Goal: Browse casually

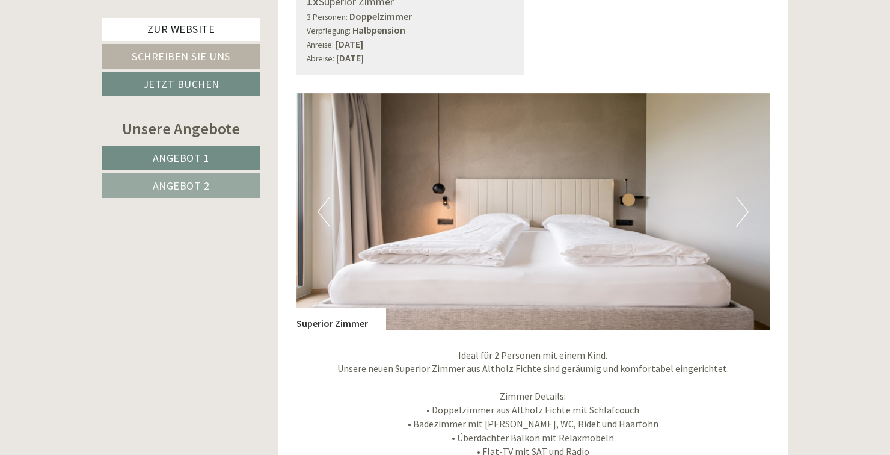
scroll to position [1680, 0]
click at [732, 211] on img at bounding box center [533, 211] width 474 height 237
click at [743, 197] on button "Next" at bounding box center [742, 212] width 13 height 30
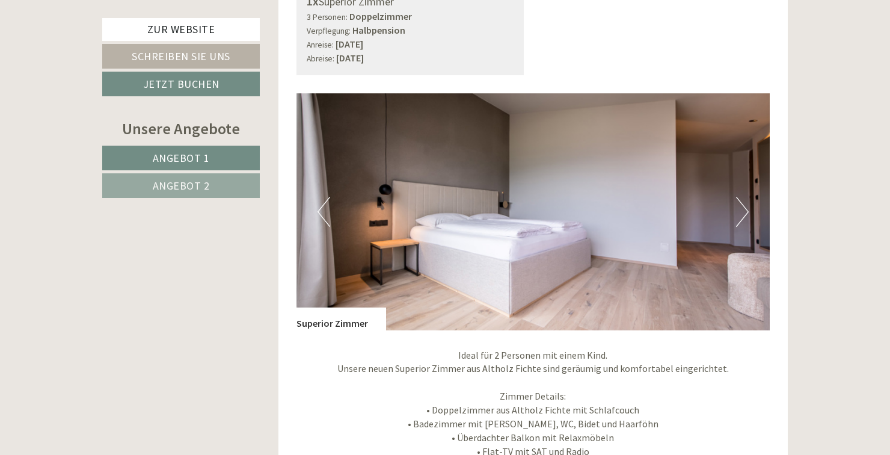
click at [740, 197] on button "Next" at bounding box center [742, 212] width 13 height 30
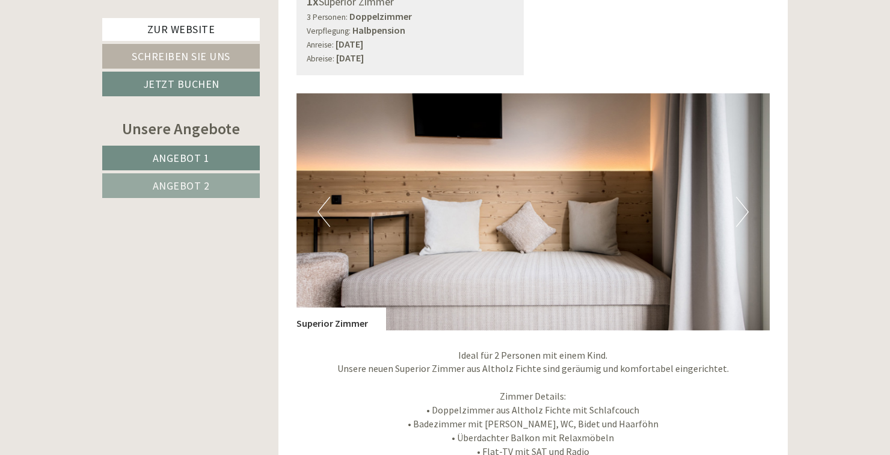
click at [741, 197] on button "Next" at bounding box center [742, 212] width 13 height 30
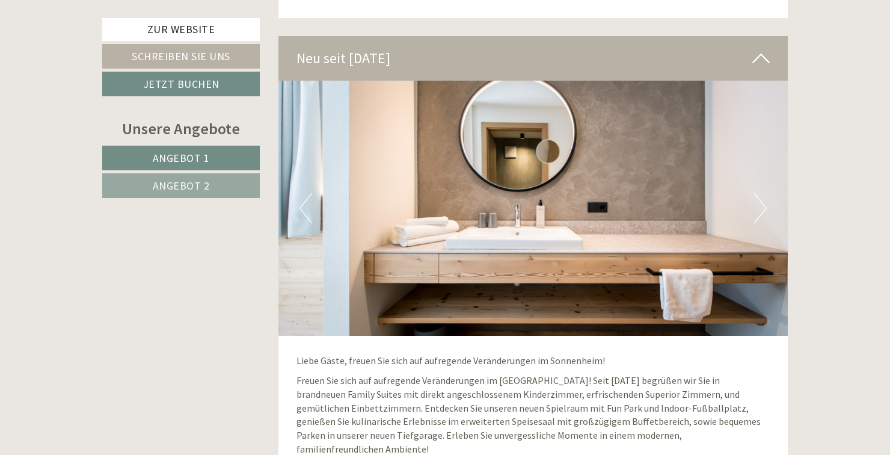
scroll to position [2437, 0]
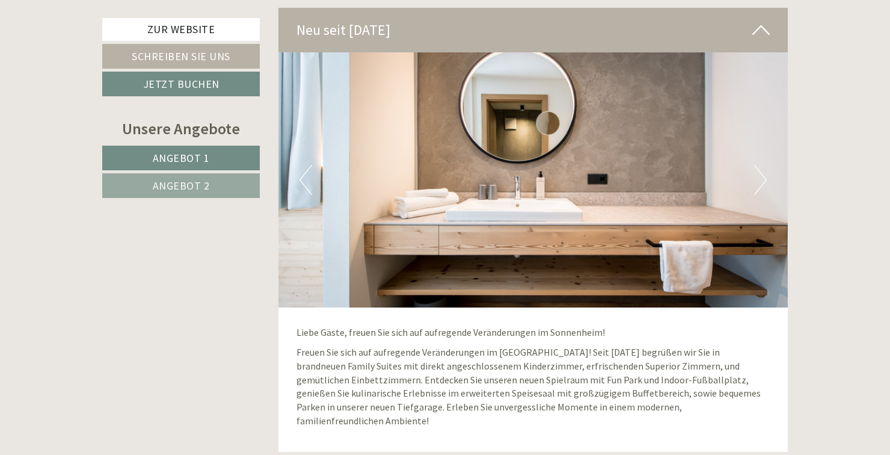
click at [767, 170] on img at bounding box center [533, 179] width 510 height 255
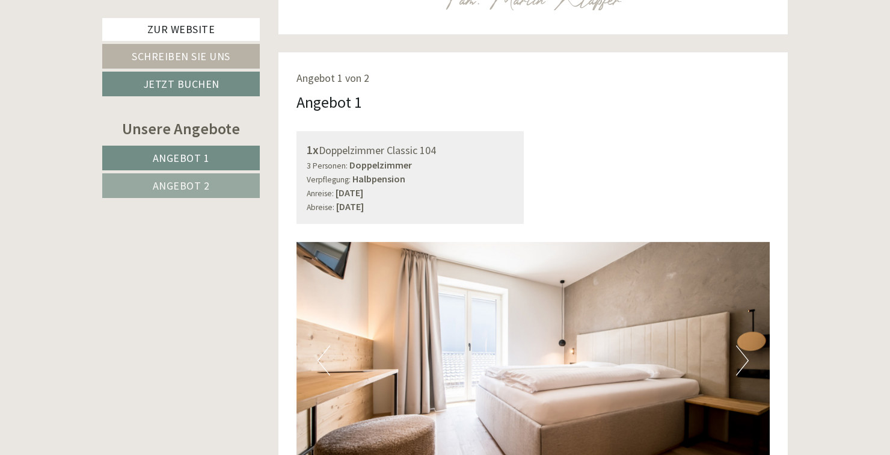
scroll to position [710, 0]
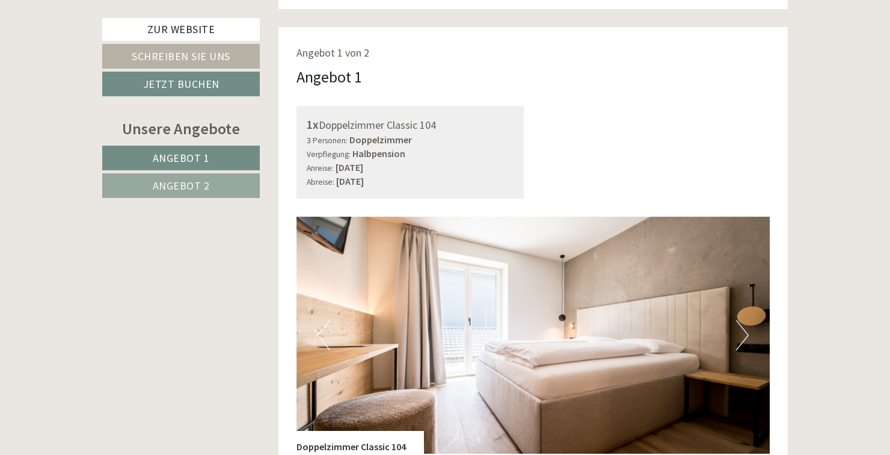
click at [750, 315] on img at bounding box center [533, 334] width 474 height 237
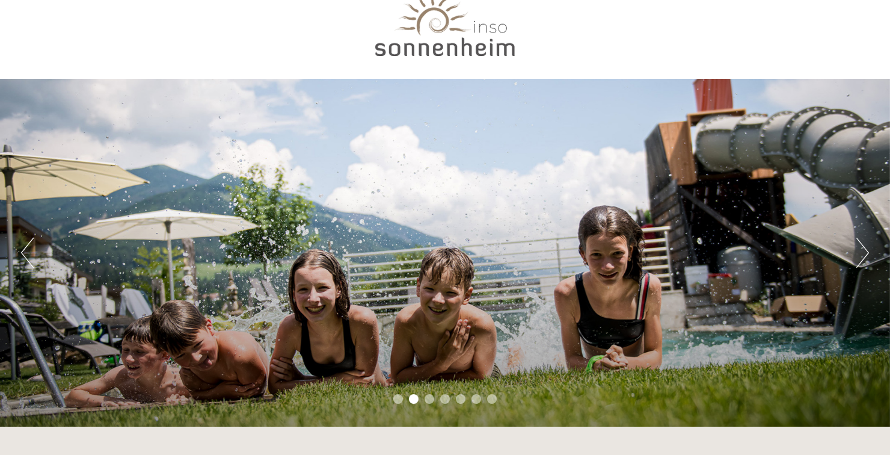
scroll to position [0, 0]
